Goal: Information Seeking & Learning: Find specific page/section

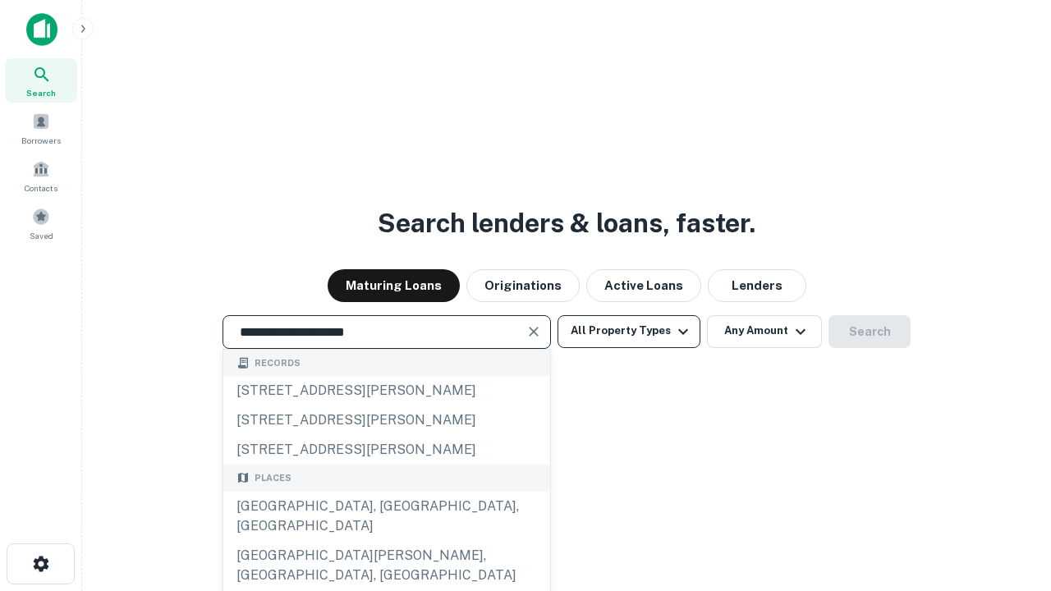
click at [386, 541] on div "[GEOGRAPHIC_DATA], [GEOGRAPHIC_DATA], [GEOGRAPHIC_DATA]" at bounding box center [386, 516] width 327 height 49
click at [629, 331] on button "All Property Types" at bounding box center [629, 331] width 143 height 33
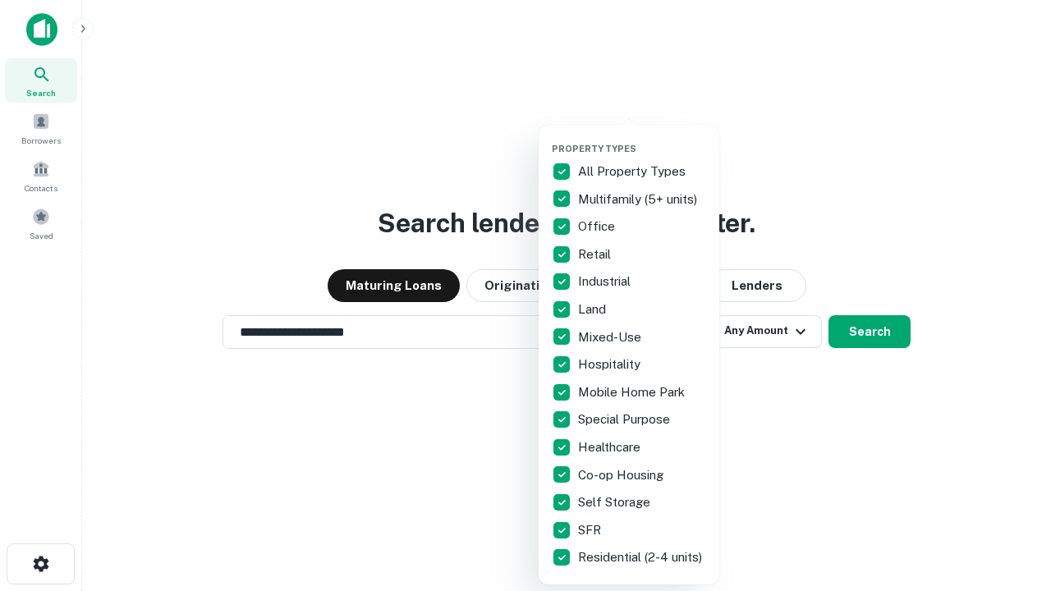
type input "**********"
click at [642, 138] on button "button" at bounding box center [642, 138] width 181 height 1
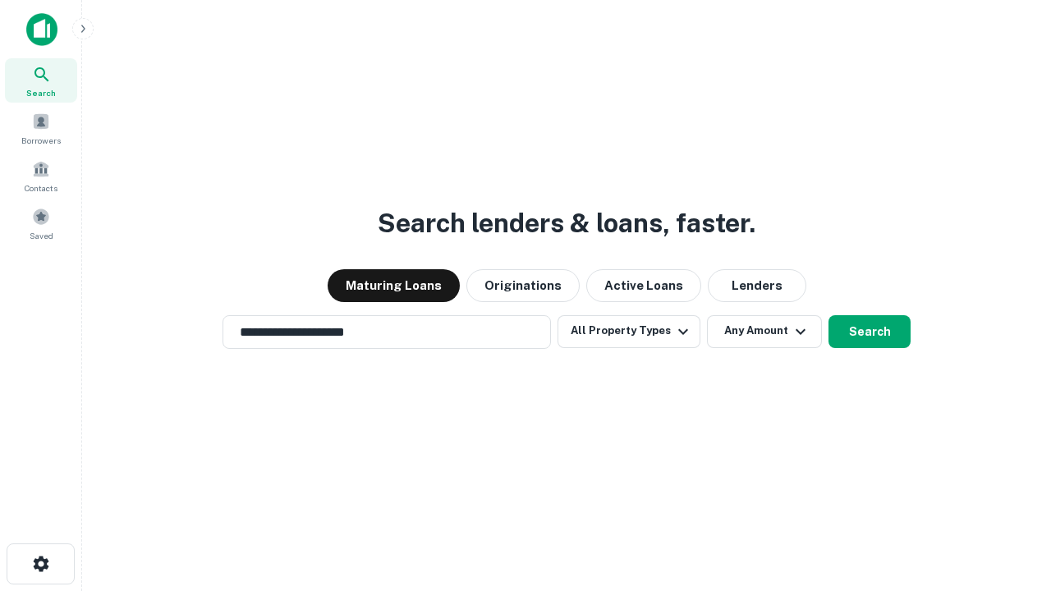
scroll to position [10, 198]
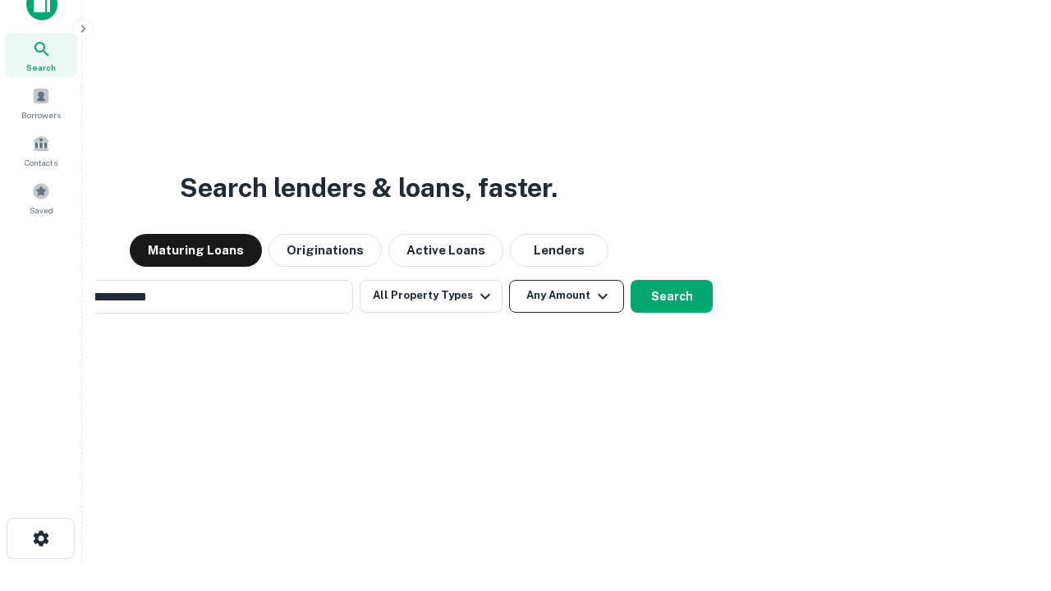
click at [509, 280] on button "Any Amount" at bounding box center [566, 296] width 115 height 33
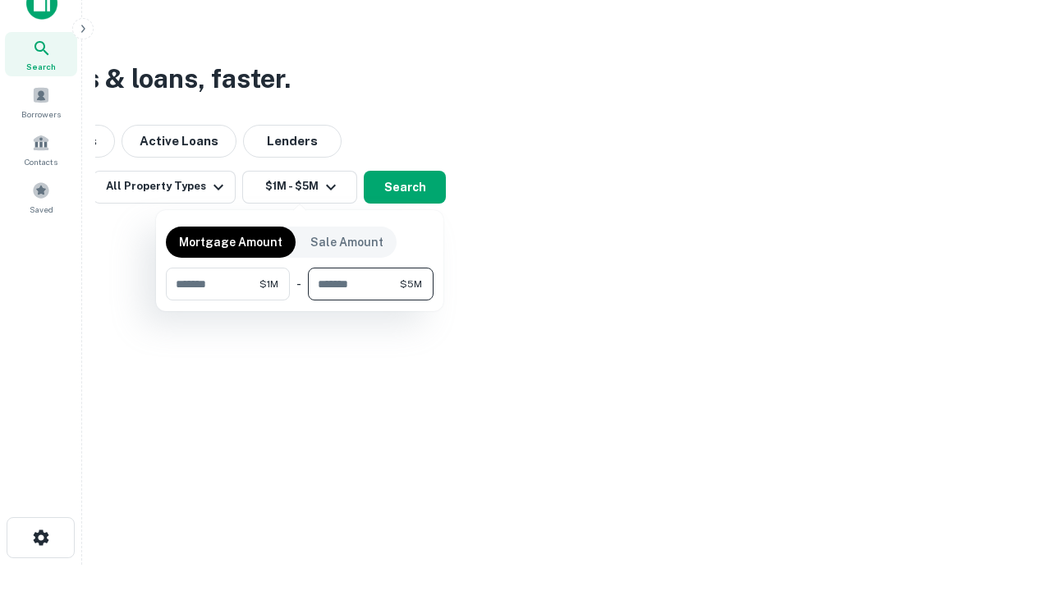
type input "*******"
click at [300, 301] on button "button" at bounding box center [300, 301] width 268 height 1
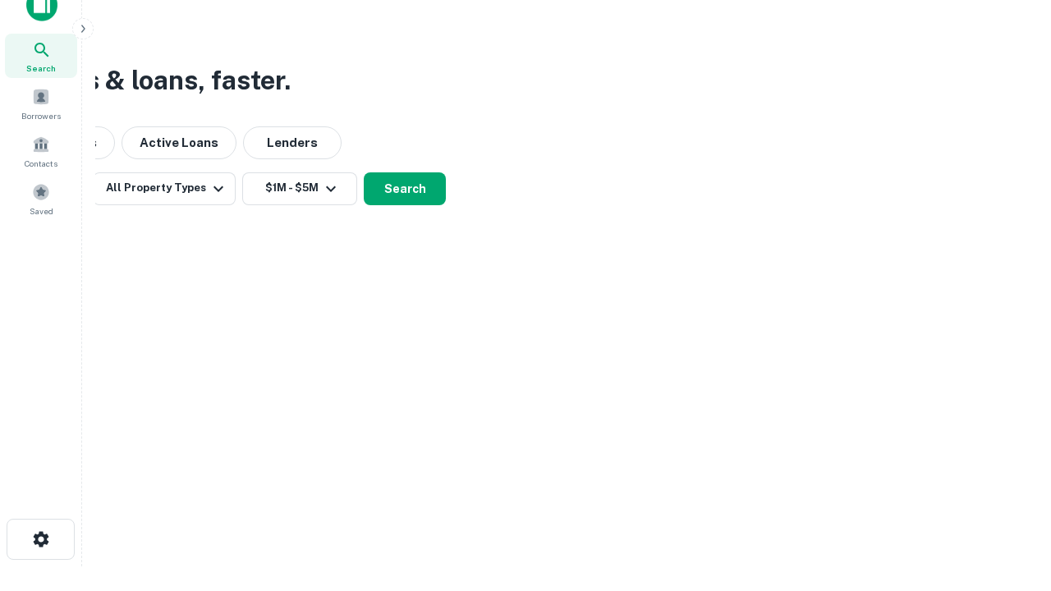
scroll to position [10, 303]
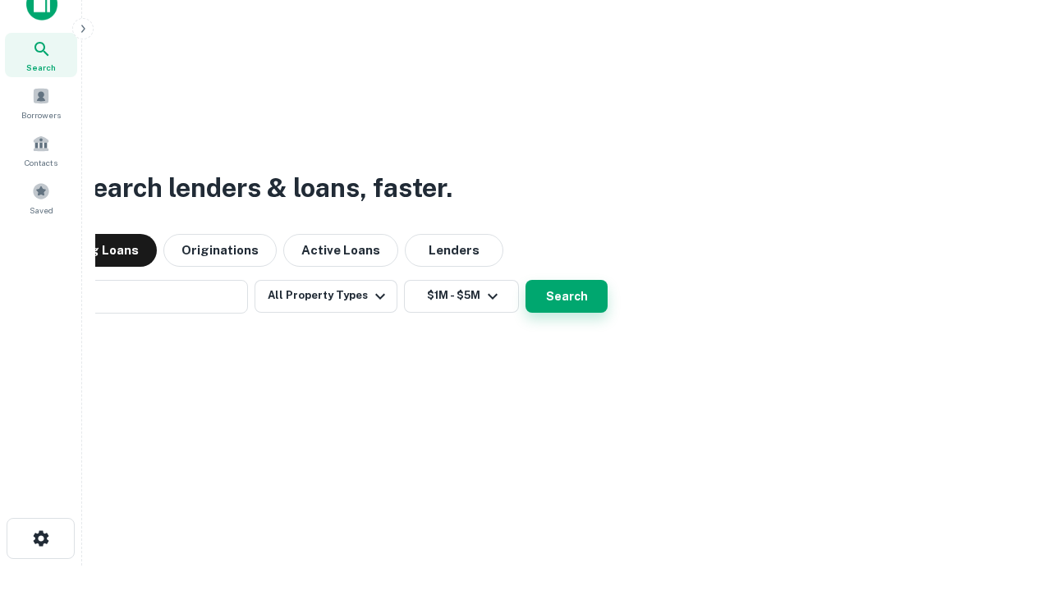
click at [526, 280] on button "Search" at bounding box center [567, 296] width 82 height 33
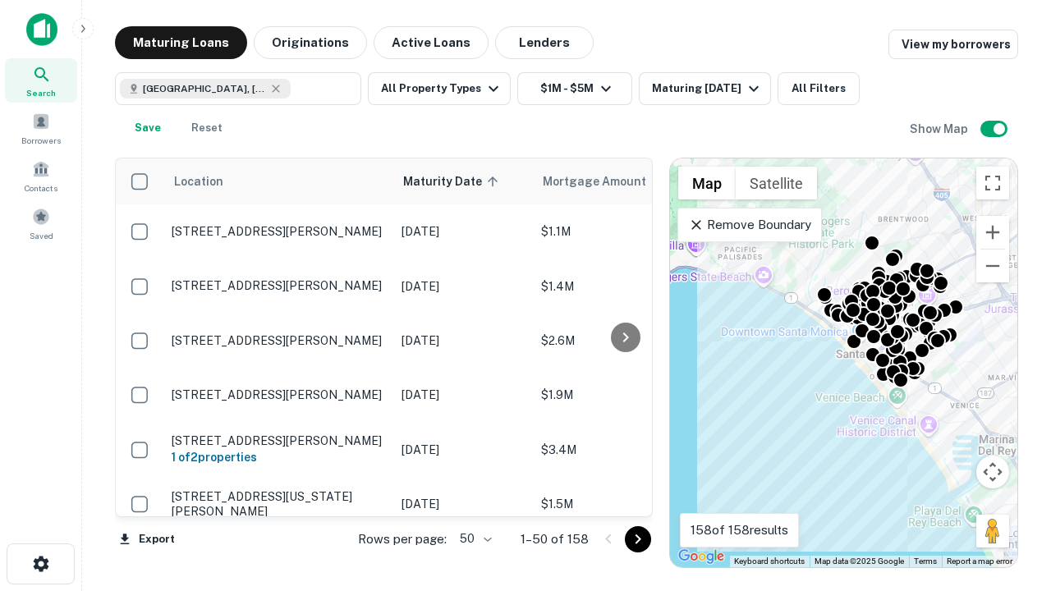
click at [473, 539] on body "Search Borrowers Contacts Saved Maturing Loans Originations Active Loans Lender…" at bounding box center [525, 295] width 1051 height 591
click at [474, 498] on li "25" at bounding box center [474, 498] width 48 height 30
